Goal: Task Accomplishment & Management: Complete application form

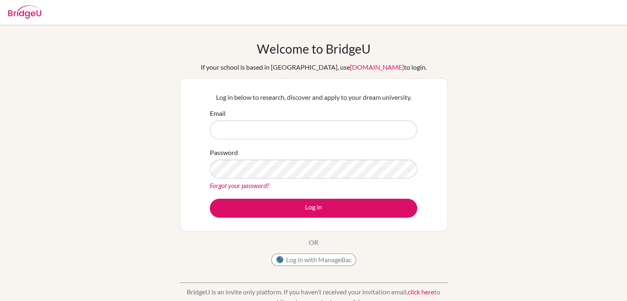
click at [255, 128] on input "Email" at bounding box center [313, 129] width 207 height 19
type input "karl.chavez@decrolyamericano.edu.gt"
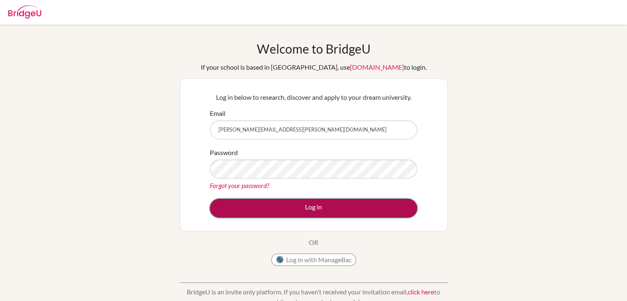
click at [334, 211] on button "Log in" at bounding box center [313, 208] width 207 height 19
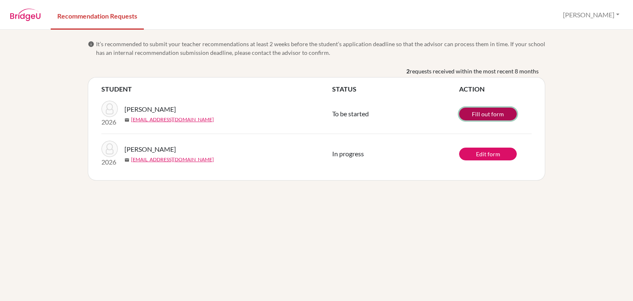
click at [490, 113] on link "Fill out form" at bounding box center [488, 114] width 58 height 13
click at [482, 152] on link "Edit form" at bounding box center [488, 154] width 58 height 13
click at [616, 14] on button "Karl" at bounding box center [591, 15] width 64 height 16
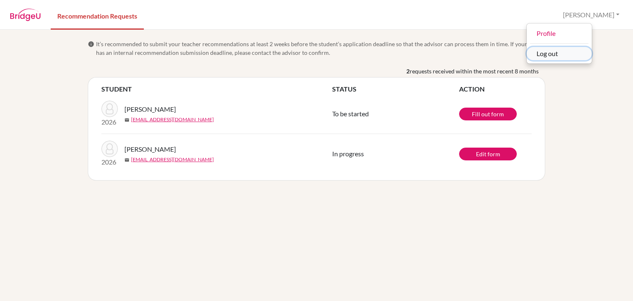
drag, startPoint x: 589, startPoint y: 55, endPoint x: 559, endPoint y: 54, distance: 30.5
click at [589, 55] on button "Log out" at bounding box center [559, 53] width 65 height 13
